Goal: Use online tool/utility: Utilize a website feature to perform a specific function

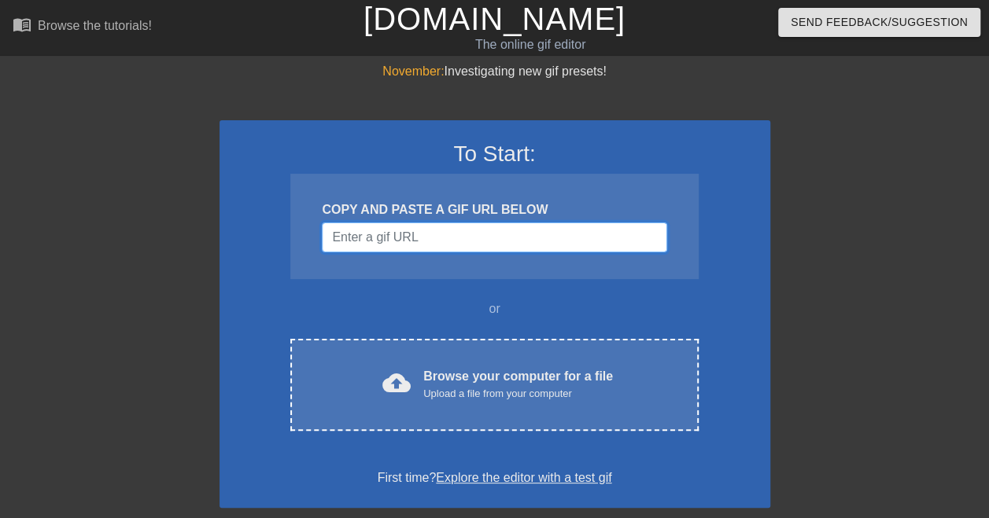
paste input "[URL][DOMAIN_NAME]"
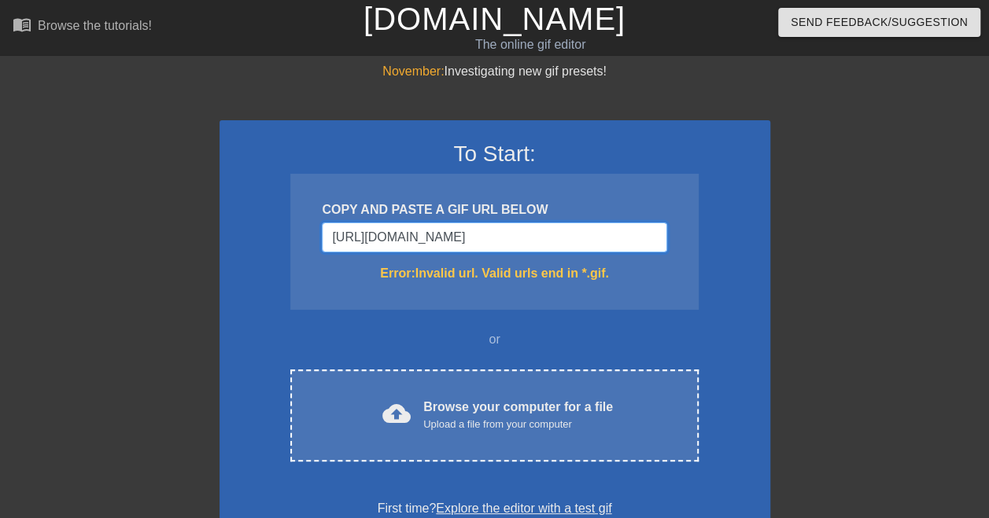
scroll to position [0, 304]
click at [458, 244] on input "[URL][DOMAIN_NAME]" at bounding box center [494, 238] width 344 height 30
type input "[URL][DOMAIN_NAME]"
click at [499, 229] on input "[URL][DOMAIN_NAME]" at bounding box center [494, 238] width 344 height 30
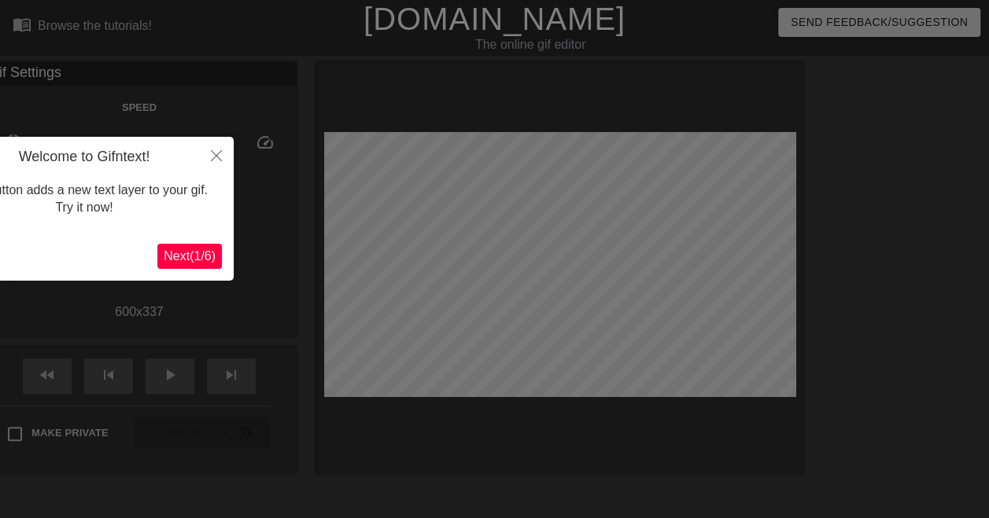
scroll to position [39, 0]
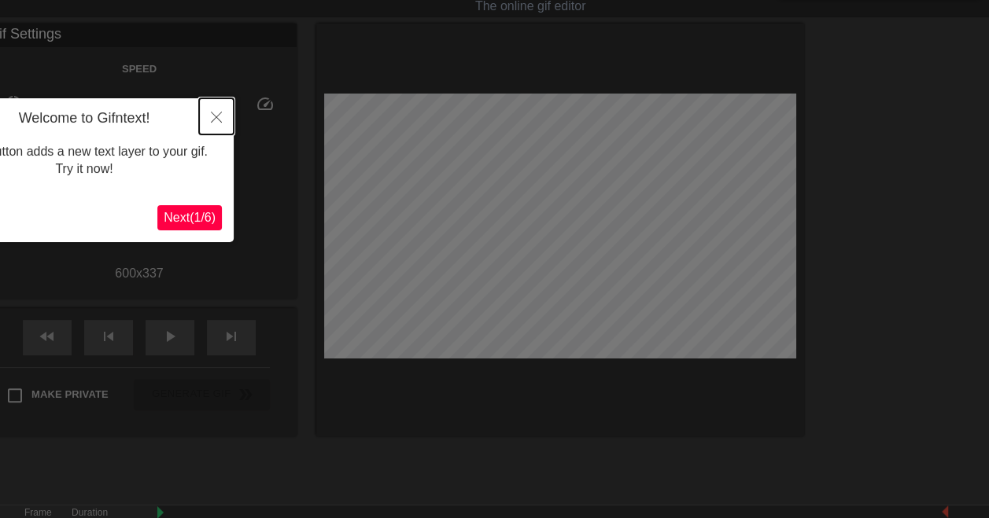
click at [225, 113] on button "Close" at bounding box center [216, 116] width 35 height 36
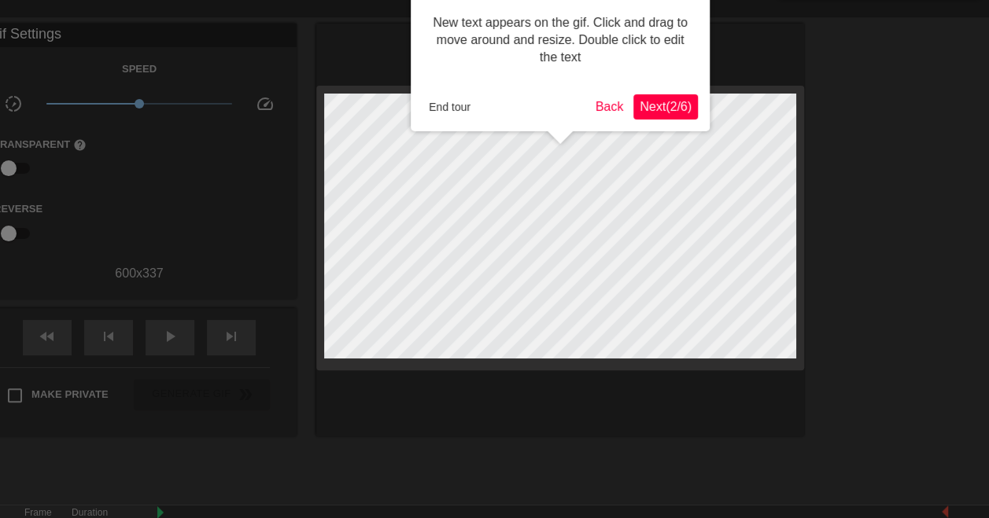
scroll to position [0, 0]
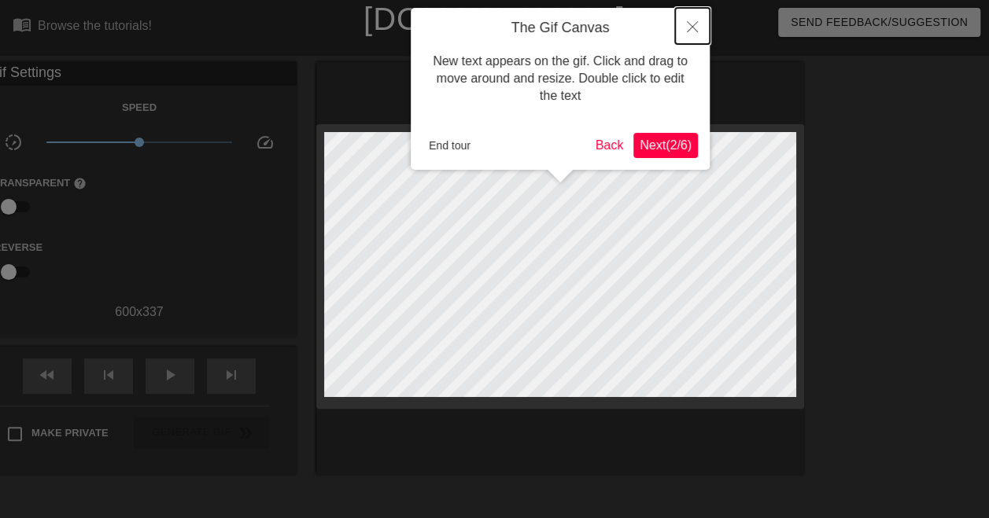
click at [701, 27] on button "Close" at bounding box center [692, 26] width 35 height 36
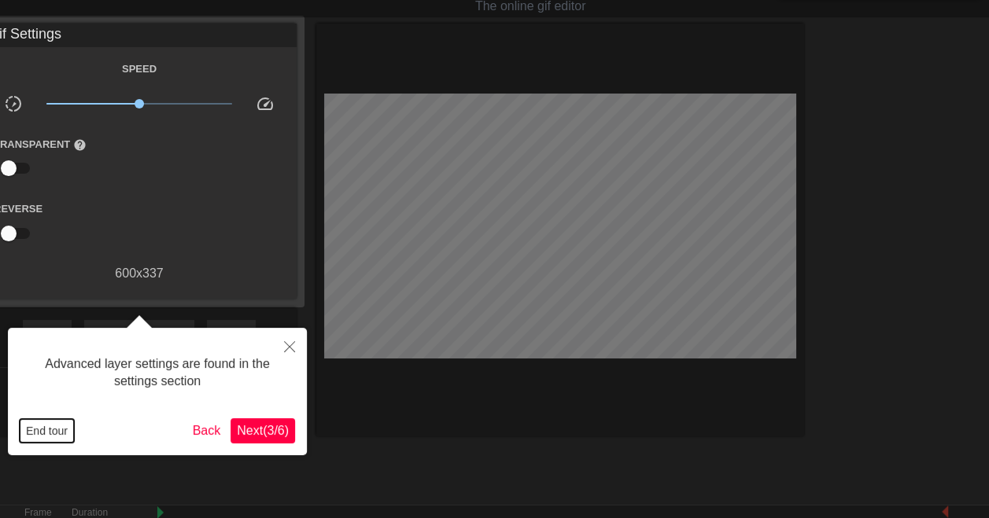
click at [55, 425] on button "End tour" at bounding box center [47, 431] width 54 height 24
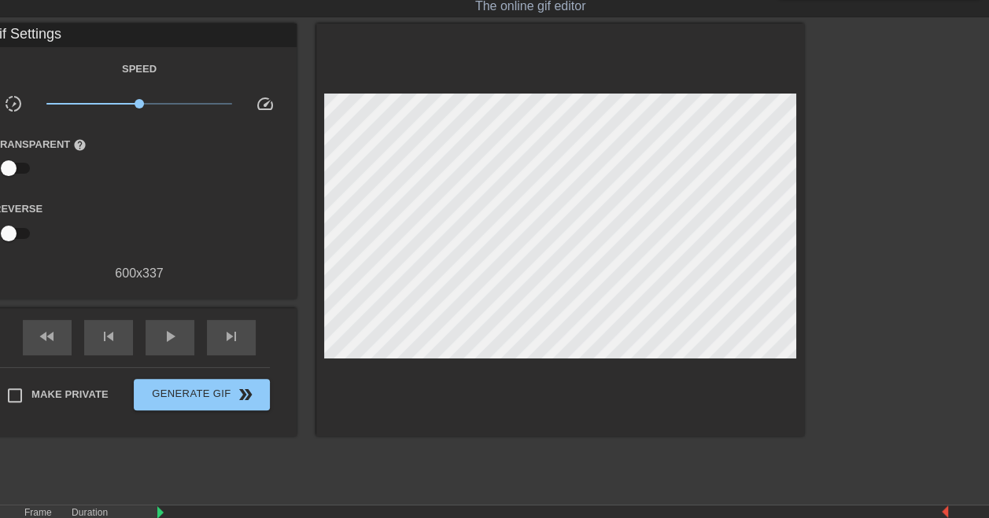
scroll to position [0, 0]
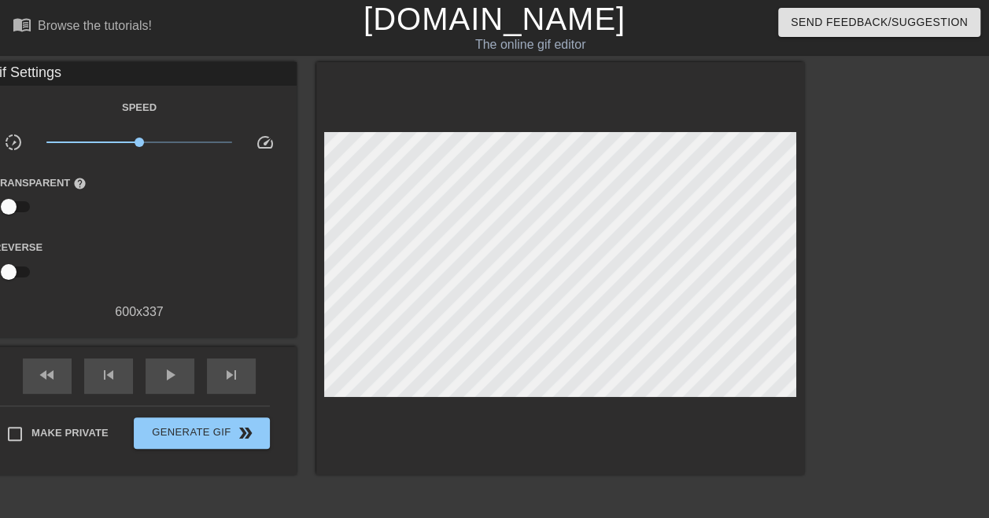
click at [65, 75] on div "Gif Settings" at bounding box center [139, 74] width 315 height 24
click at [170, 381] on span "play_arrow" at bounding box center [169, 375] width 19 height 19
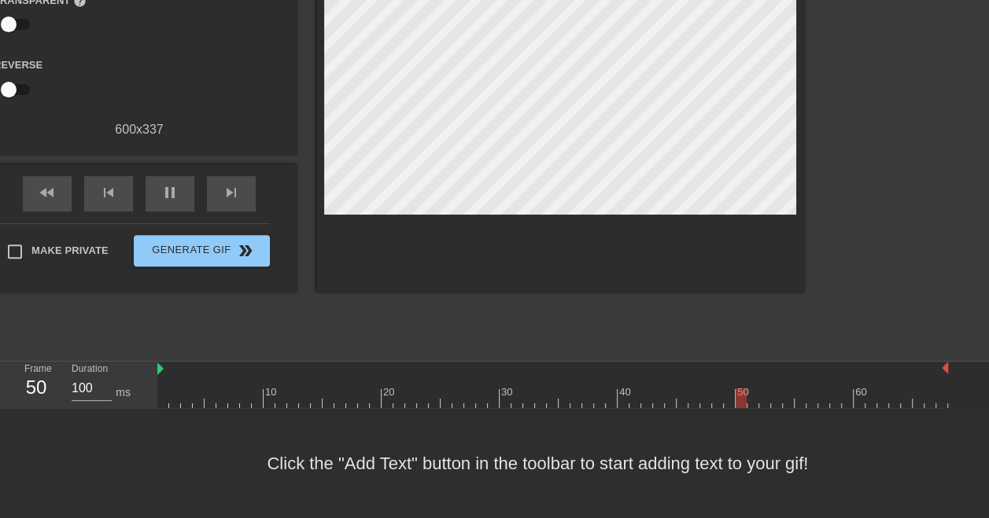
scroll to position [13, 0]
click at [389, 458] on div "Click the "Add Text" button in the toolbar to start adding text to your gif!" at bounding box center [494, 463] width 989 height 109
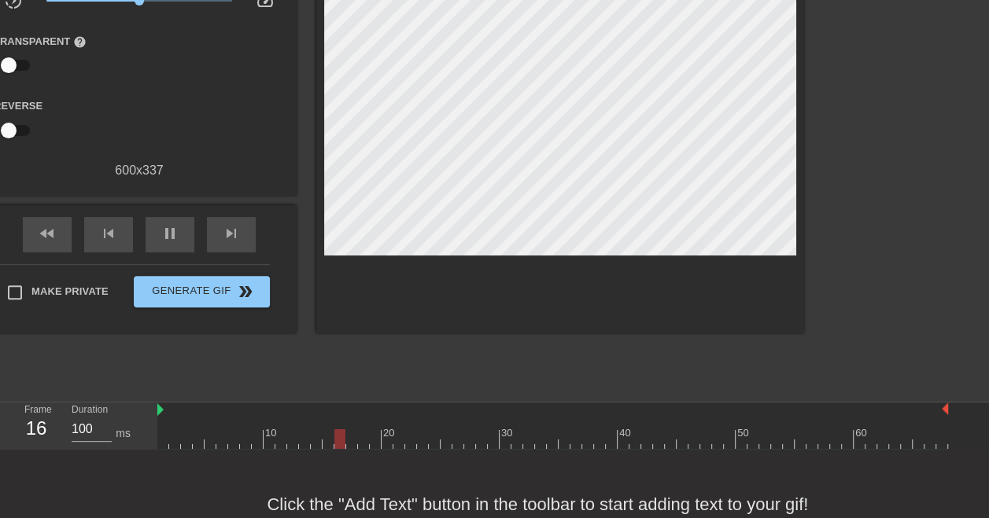
scroll to position [182, 0]
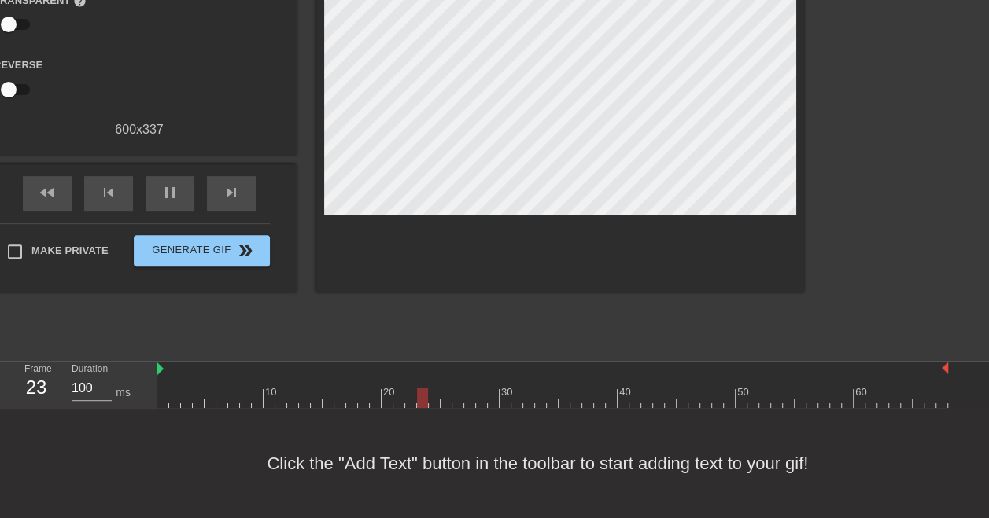
click at [370, 456] on div "Click the "Add Text" button in the toolbar to start adding text to your gif!" at bounding box center [494, 463] width 989 height 109
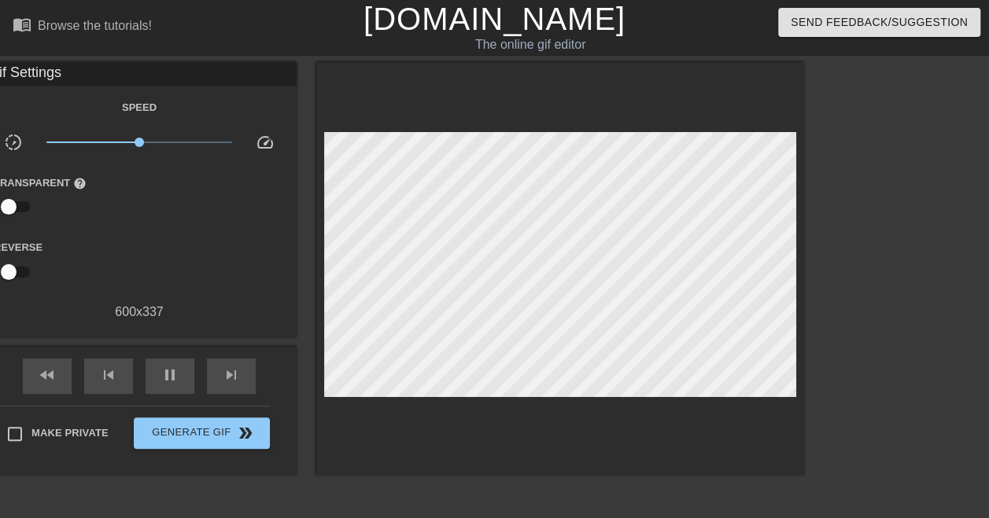
scroll to position [0, 0]
click at [39, 108] on div "Speed" at bounding box center [139, 108] width 315 height 20
